Goal: Transaction & Acquisition: Purchase product/service

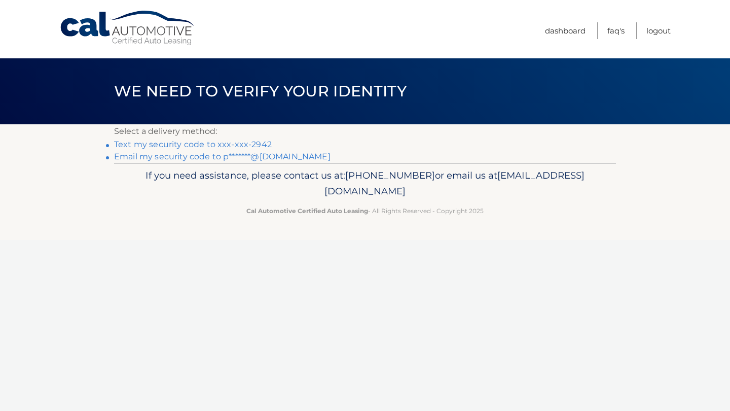
click at [244, 142] on link "Text my security code to xxx-xxx-2942" at bounding box center [193, 144] width 158 height 10
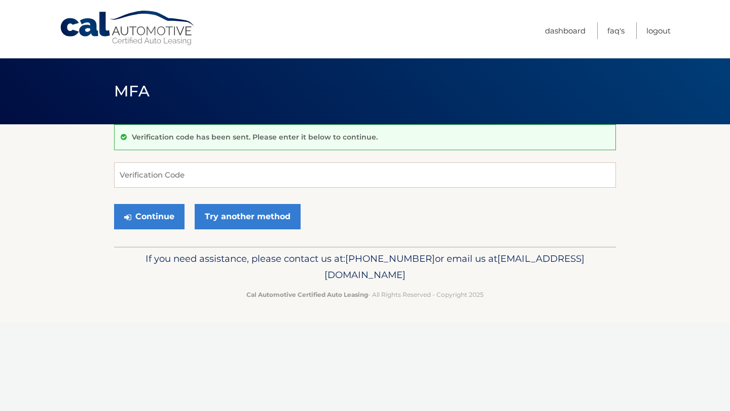
click at [244, 142] on div "Verification code has been sent. Please enter it below to continue." at bounding box center [365, 137] width 502 height 26
click at [145, 176] on input "Verification Code" at bounding box center [365, 174] width 502 height 25
type input "907456"
click at [149, 216] on button "Continue" at bounding box center [149, 216] width 70 height 25
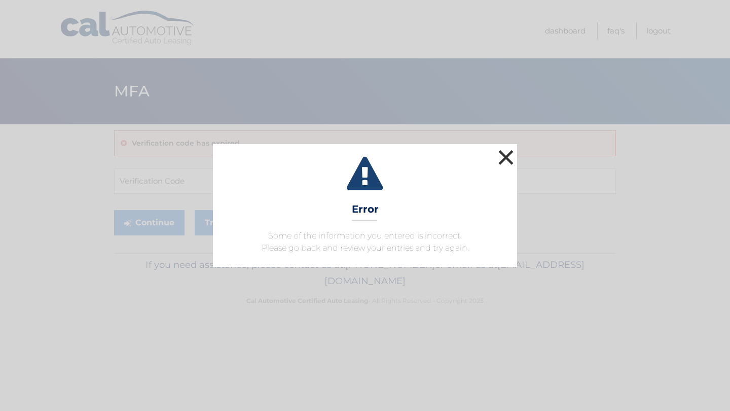
click at [506, 158] on button "×" at bounding box center [506, 157] width 20 height 20
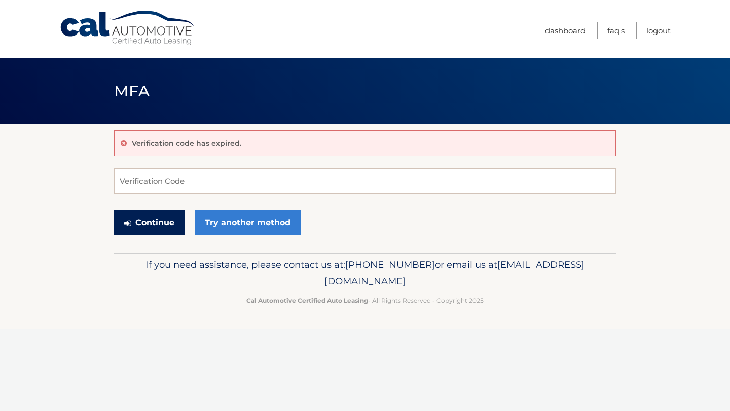
click at [149, 216] on button "Continue" at bounding box center [149, 222] width 70 height 25
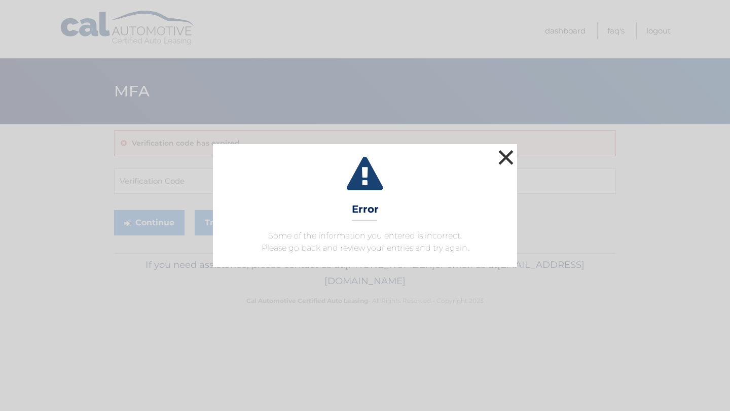
click at [507, 159] on button "×" at bounding box center [506, 157] width 20 height 20
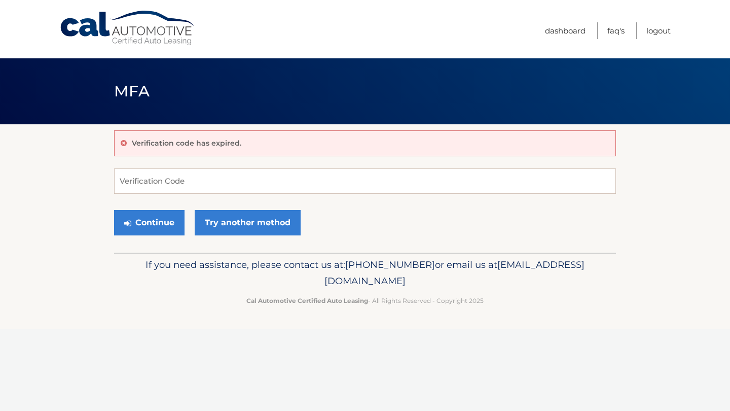
click at [109, 3] on div "Menu Dashboard FAQ's Logout" at bounding box center [365, 29] width 612 height 58
click at [109, 37] on link "Cal Automotive" at bounding box center [127, 28] width 137 height 36
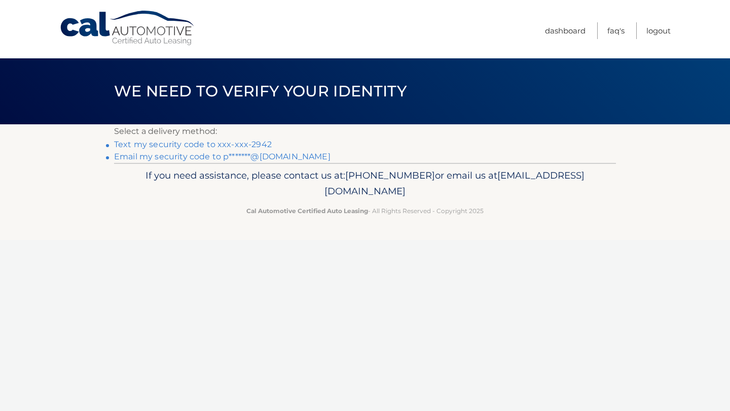
click at [253, 139] on link "Text my security code to xxx-xxx-2942" at bounding box center [193, 144] width 158 height 10
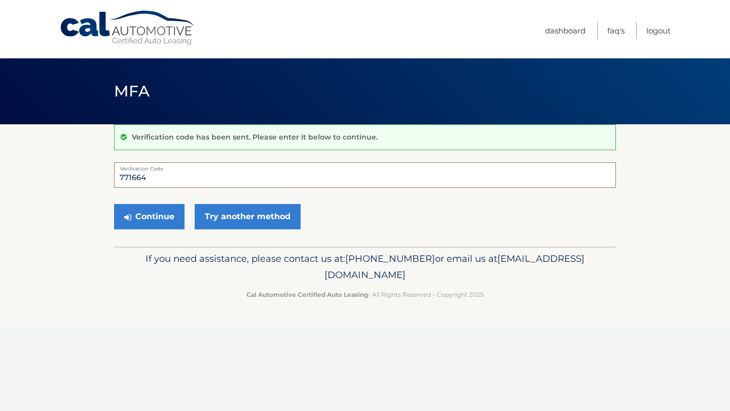
type input "771664"
click at [149, 216] on button "Continue" at bounding box center [149, 216] width 70 height 25
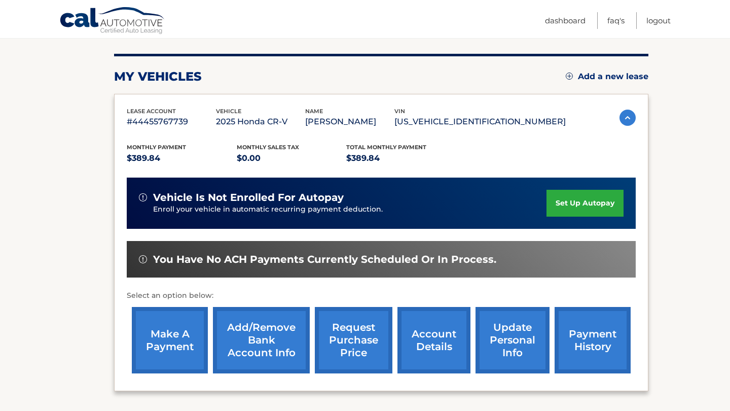
scroll to position [122, 0]
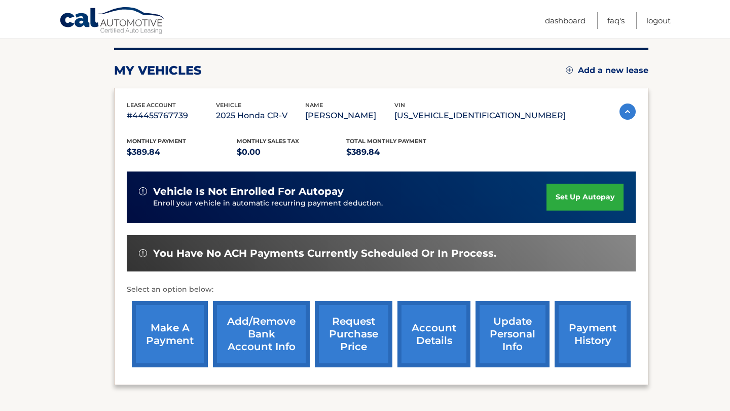
click at [167, 314] on link "make a payment" at bounding box center [170, 334] width 76 height 66
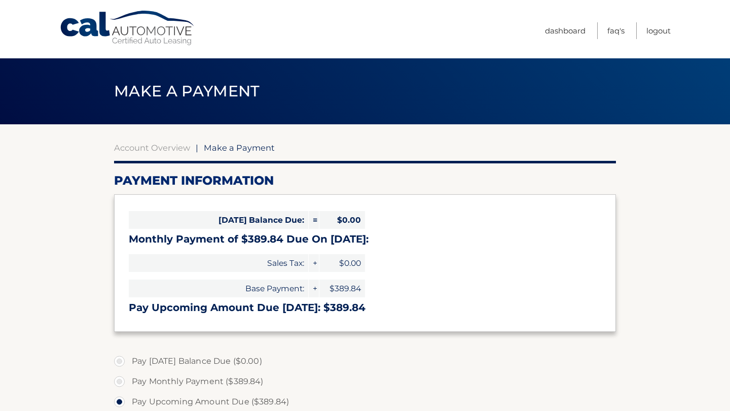
select select "YzI5M2JkZTItYmE4Ny00NjZhLTgwMTMtNDlmZjZkM2Q3NjA0"
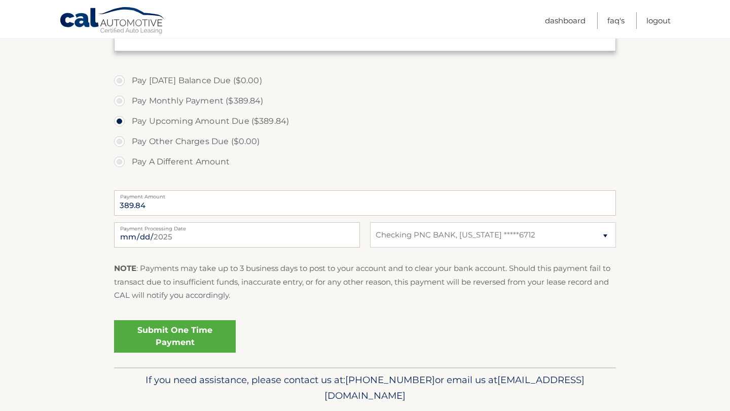
scroll to position [286, 0]
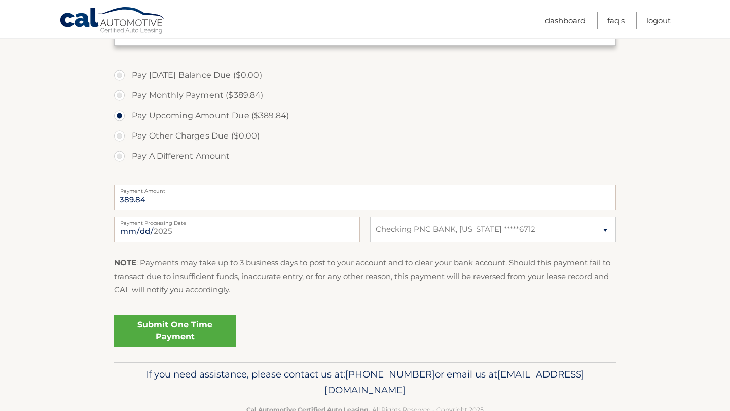
click at [201, 324] on link "Submit One Time Payment" at bounding box center [175, 330] width 122 height 32
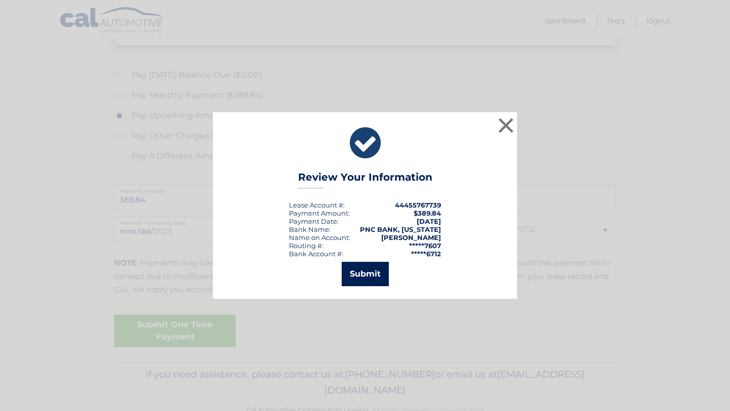
click at [361, 272] on button "Submit" at bounding box center [365, 274] width 47 height 24
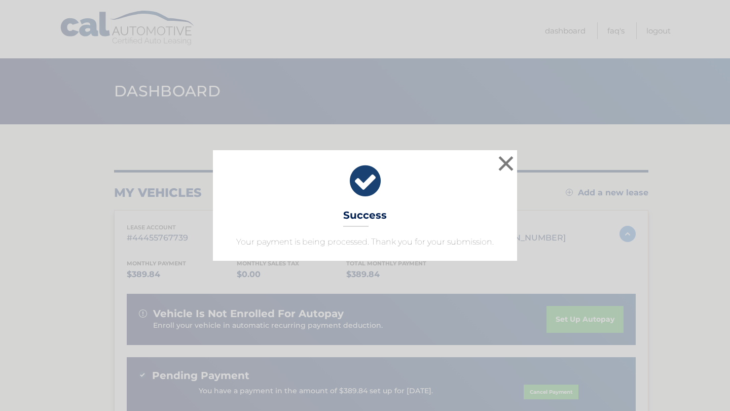
click at [505, 159] on button "×" at bounding box center [506, 163] width 20 height 20
